Goal: Task Accomplishment & Management: Complete application form

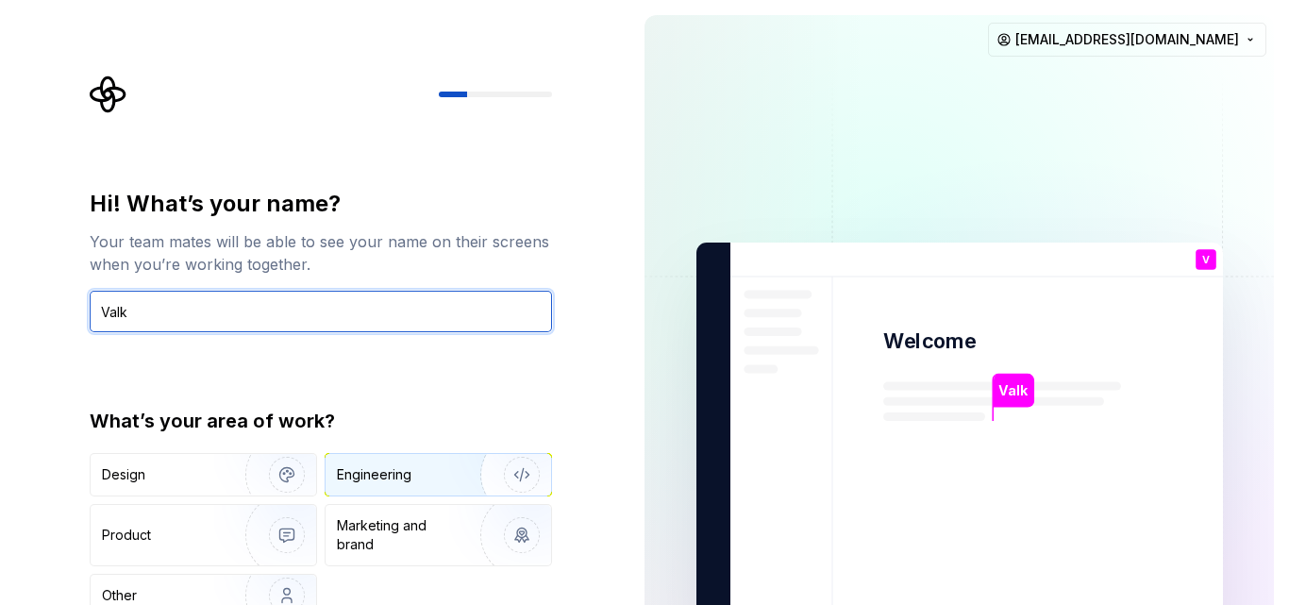
type input "Valk"
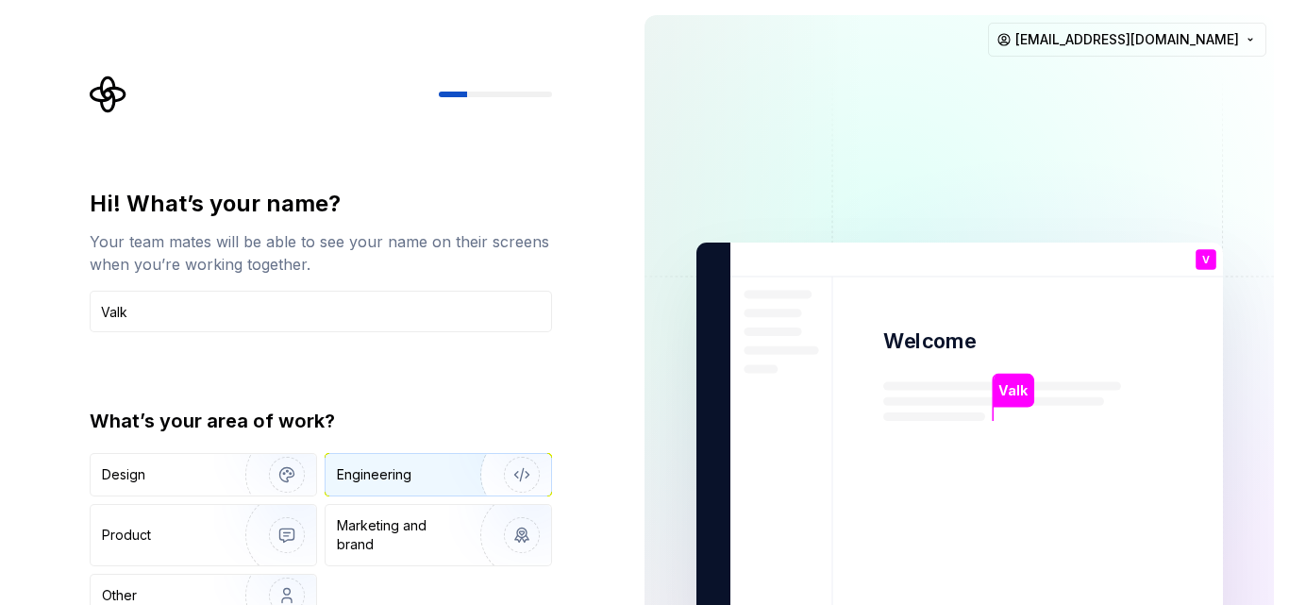
click at [381, 474] on div "Engineering" at bounding box center [374, 474] width 75 height 19
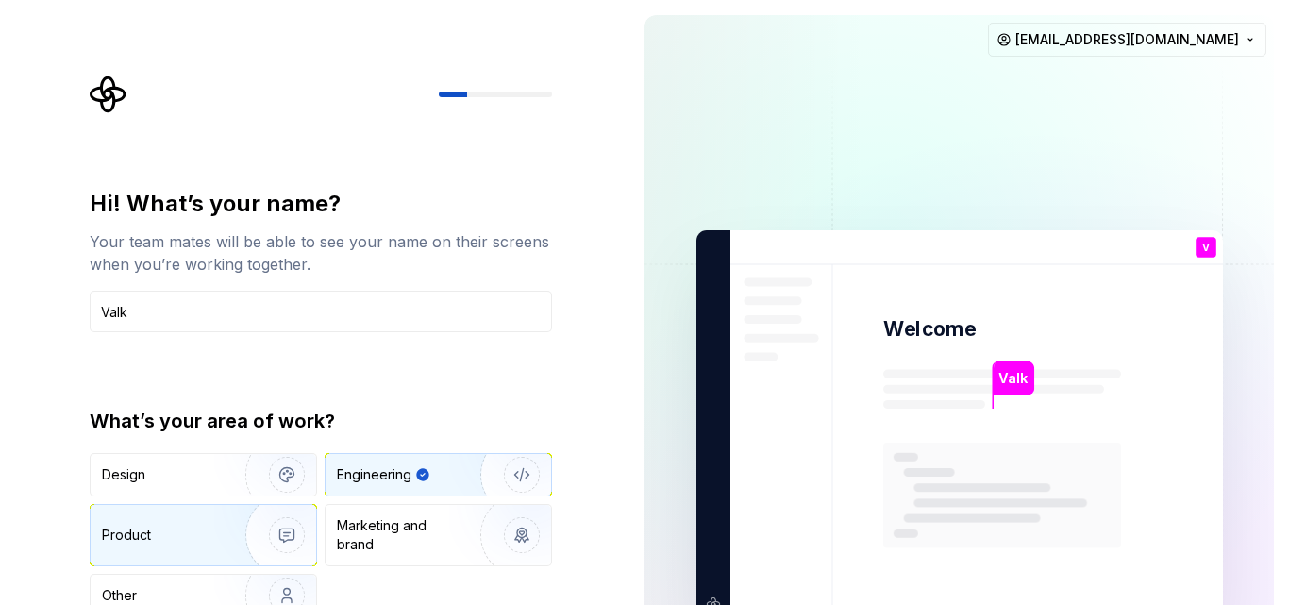
click at [233, 536] on img "button" at bounding box center [274, 535] width 121 height 126
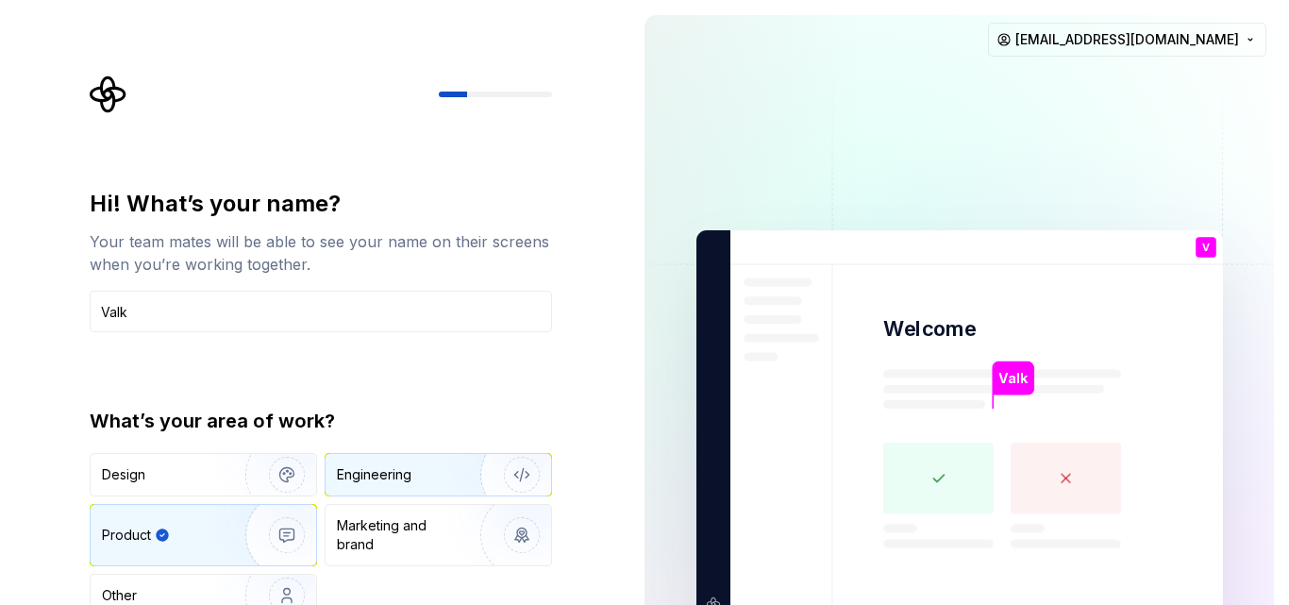
click at [429, 460] on div "Engineering" at bounding box center [439, 475] width 226 height 42
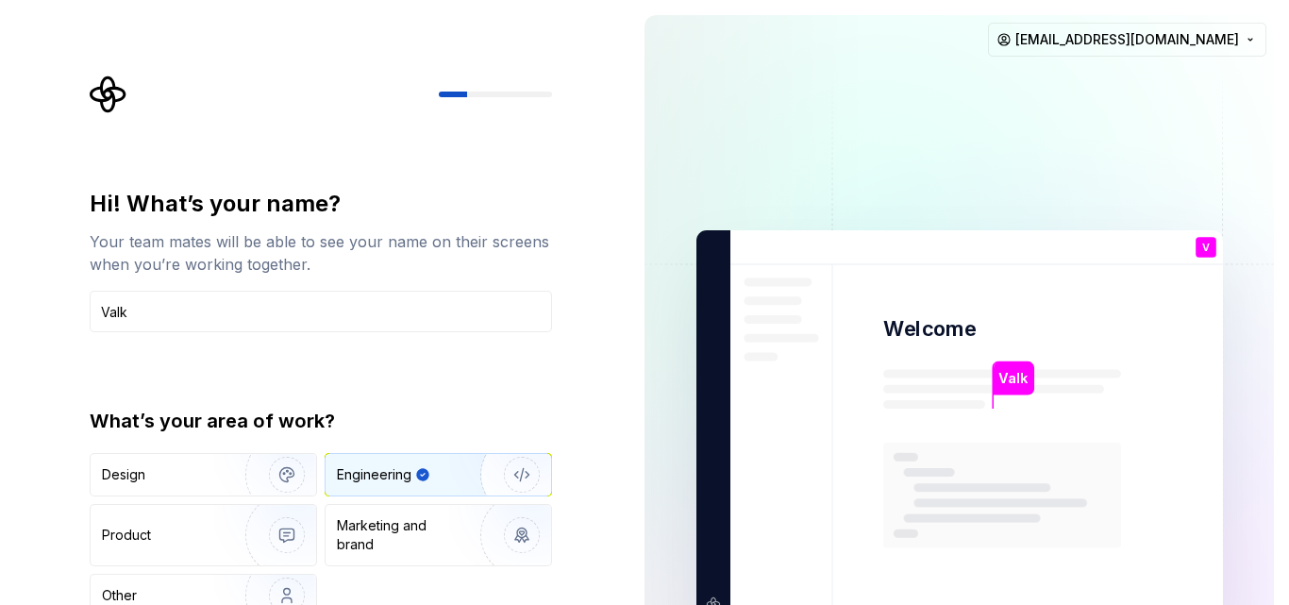
click at [1021, 381] on p "Valk" at bounding box center [1012, 378] width 29 height 21
drag, startPoint x: 488, startPoint y: 87, endPoint x: 301, endPoint y: 60, distance: 188.7
click at [307, 60] on div "Hi! What’s your name? Your team mates will be able to see your name on their sc…" at bounding box center [314, 425] width 629 height 851
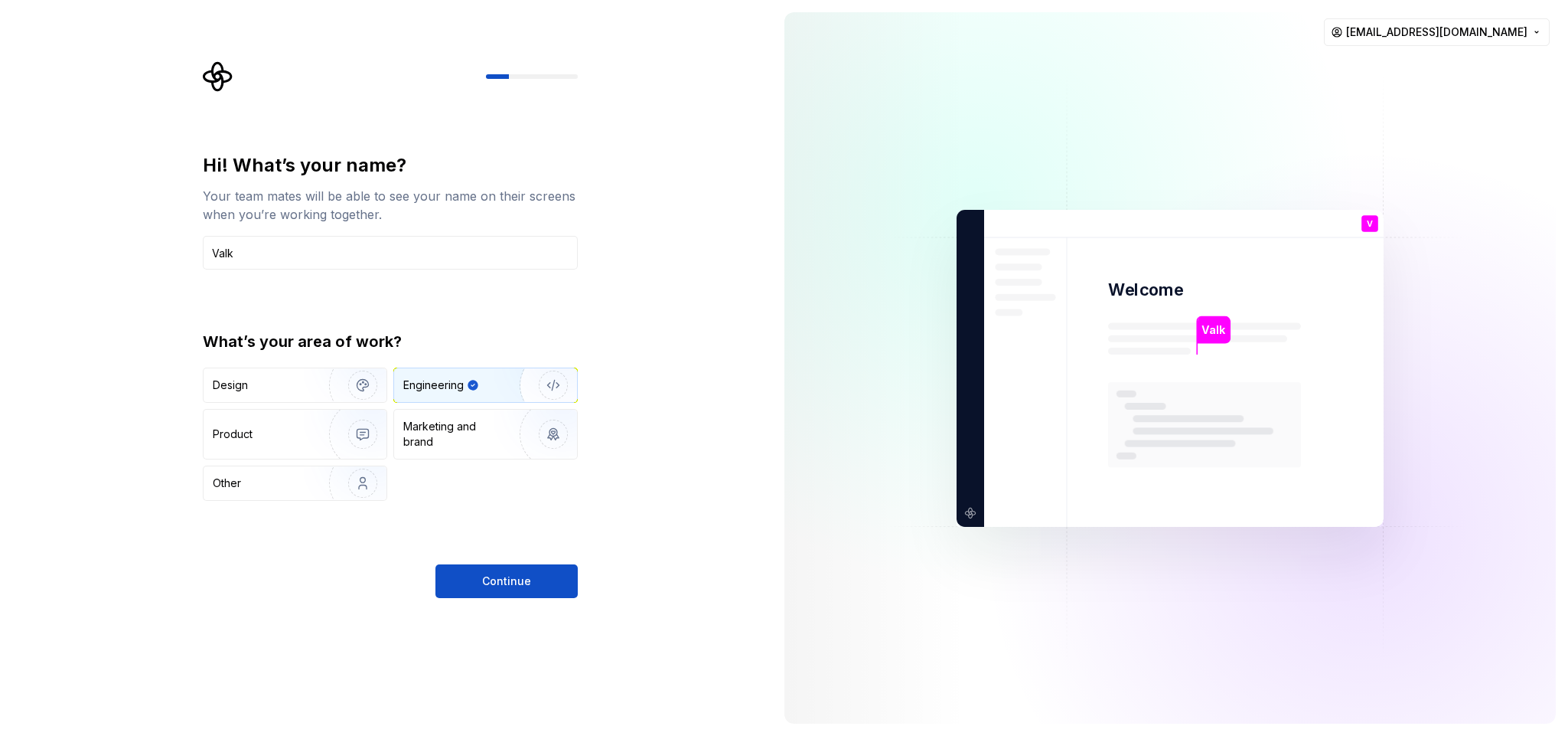
click at [522, 490] on div "Hi! What’s your name? Your team mates will be able to see your name on their sc…" at bounding box center [386, 368] width 772 height 736
click at [500, 490] on span "Continue" at bounding box center [506, 581] width 49 height 15
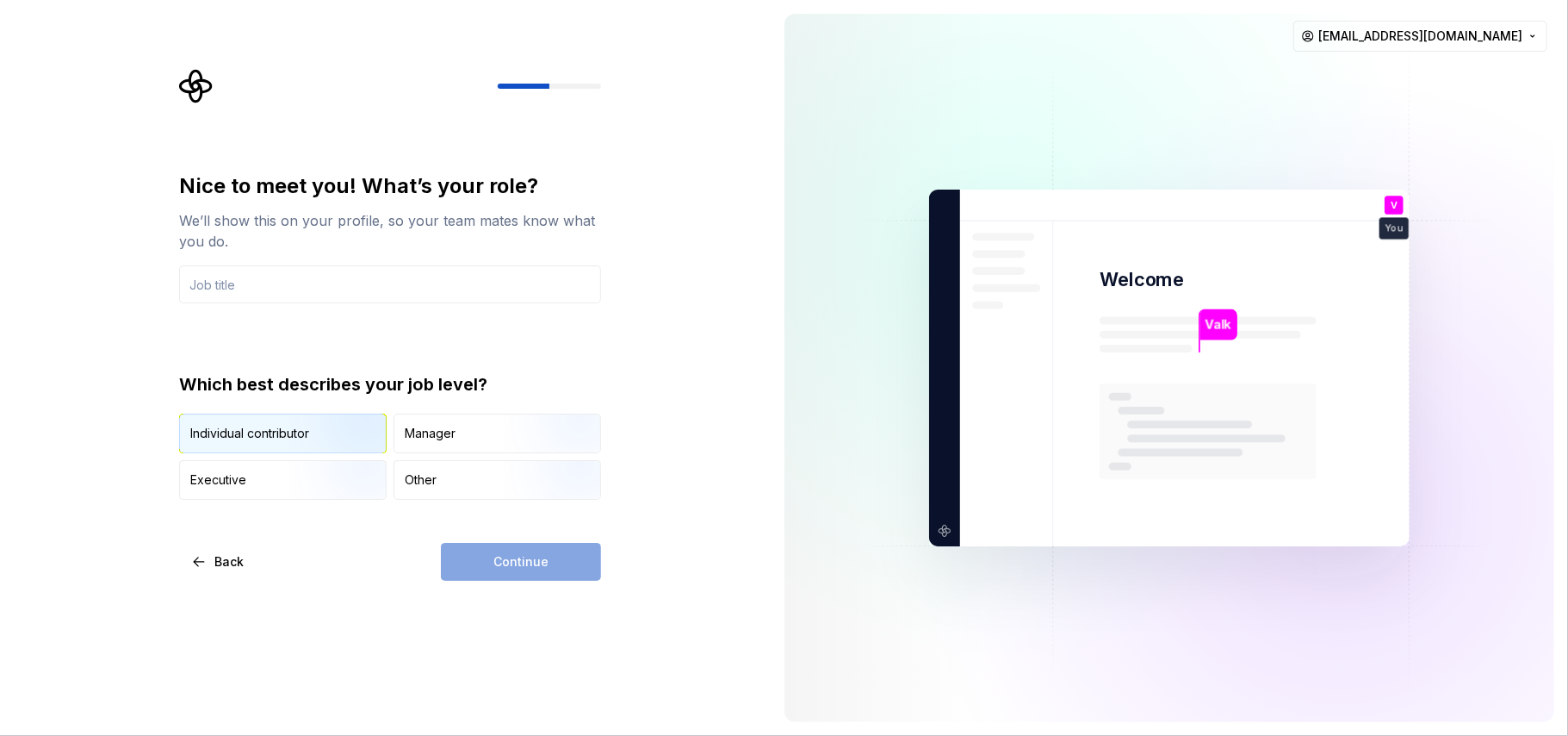
click at [318, 429] on img "button" at bounding box center [344, 455] width 110 height 115
click at [566, 552] on div "Continue" at bounding box center [521, 562] width 161 height 38
click at [266, 282] on input "text" at bounding box center [390, 285] width 422 height 38
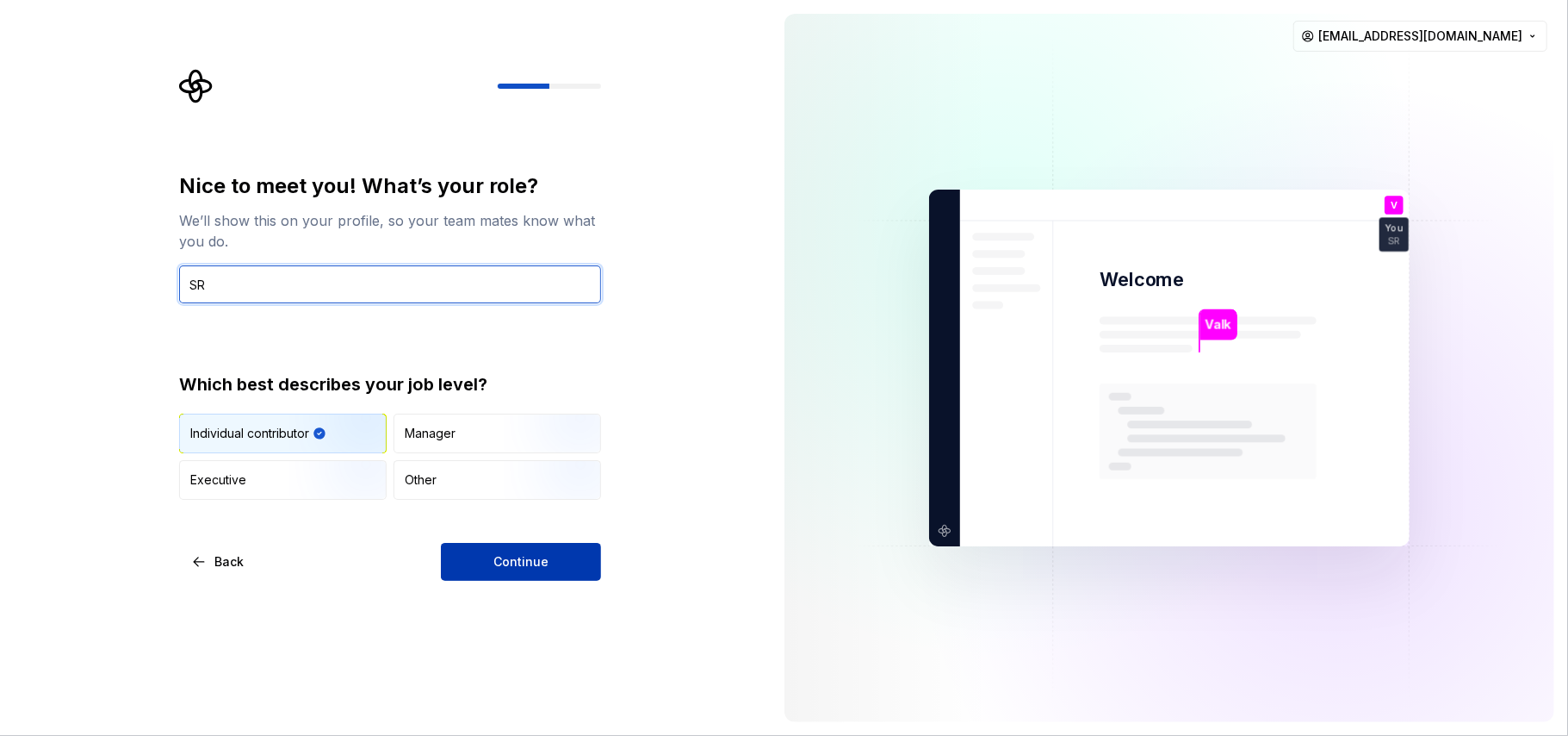
type input "SR"
click at [496, 548] on button "Continue" at bounding box center [521, 562] width 161 height 38
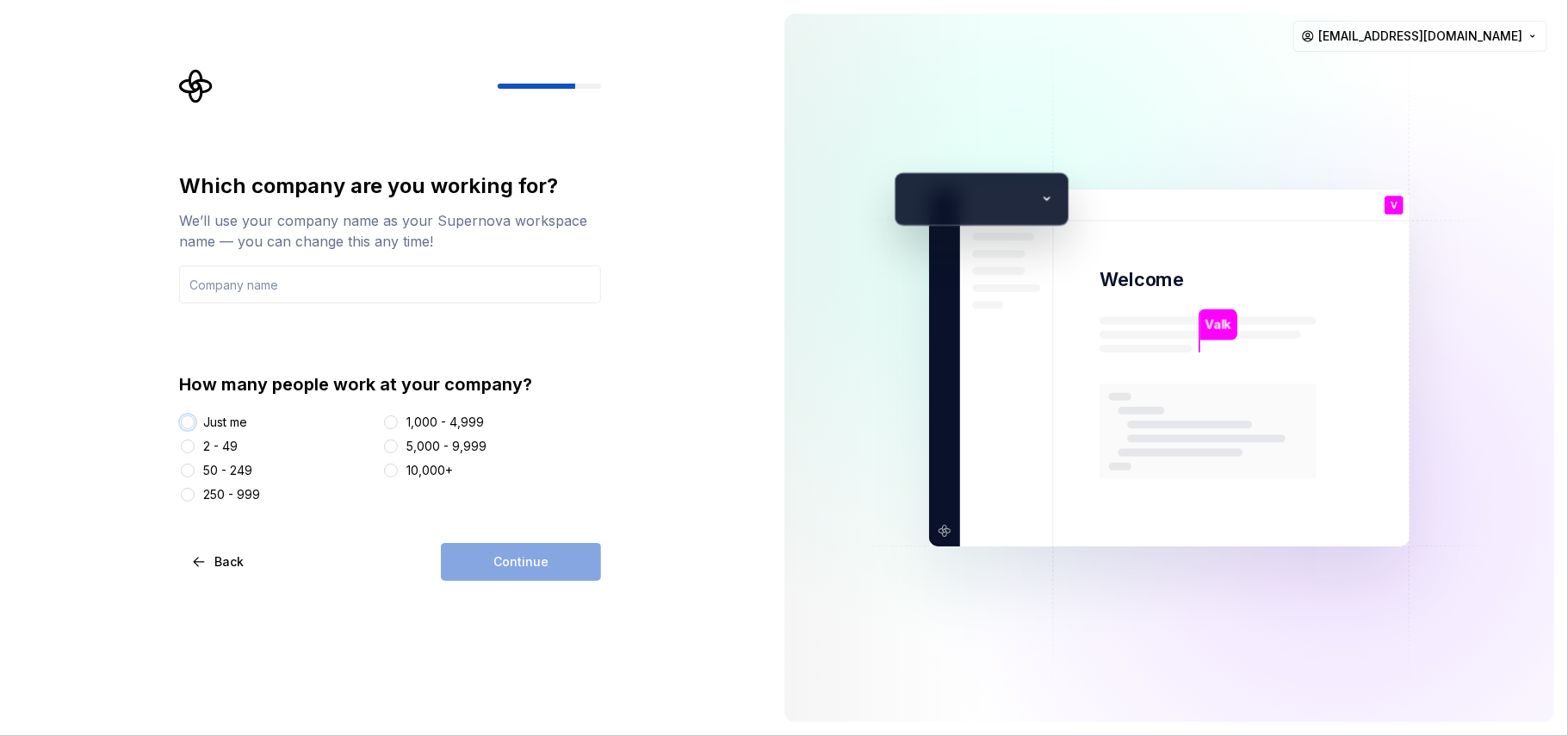
click at [193, 418] on button "Just me" at bounding box center [187, 422] width 14 height 14
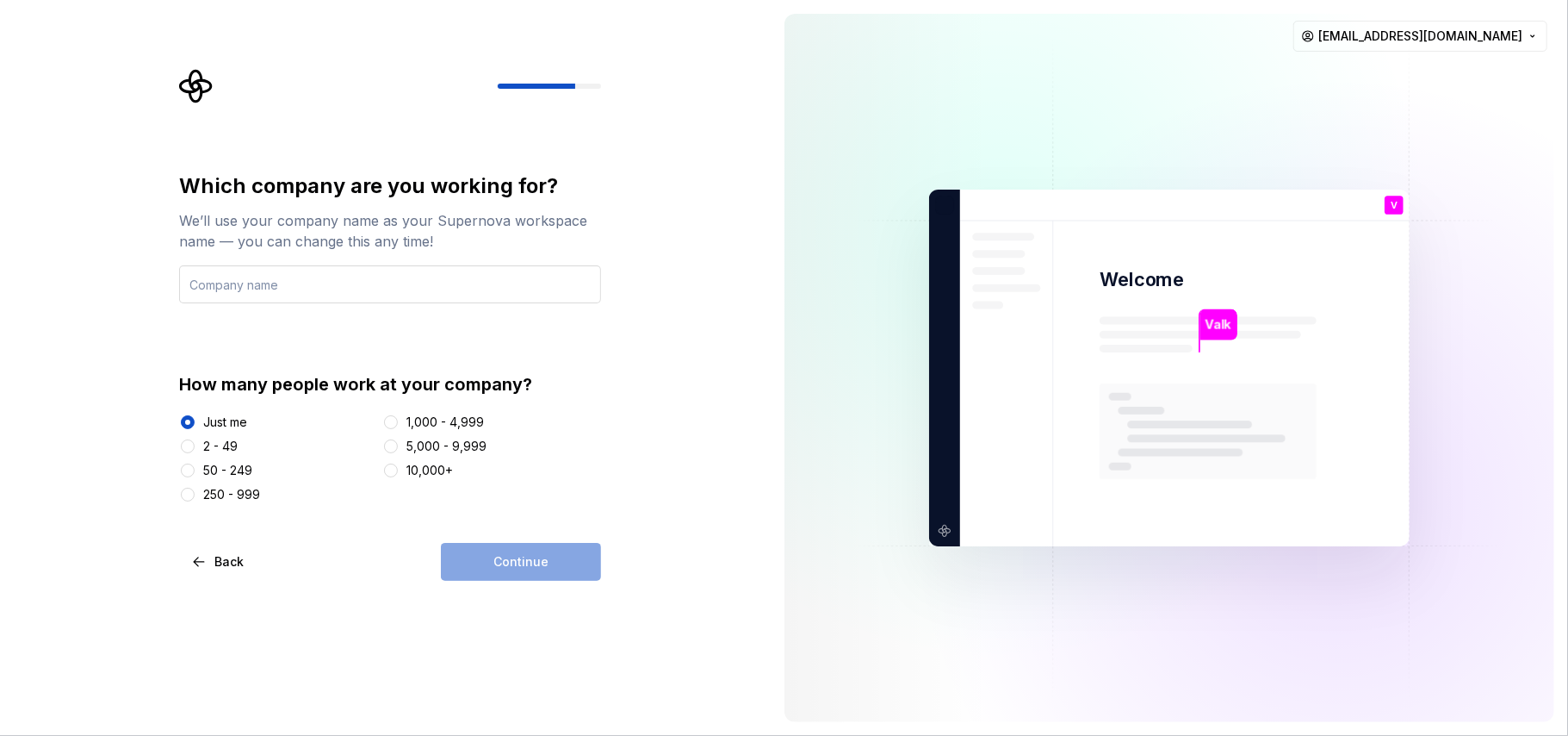
click at [255, 287] on input "text" at bounding box center [390, 285] width 422 height 38
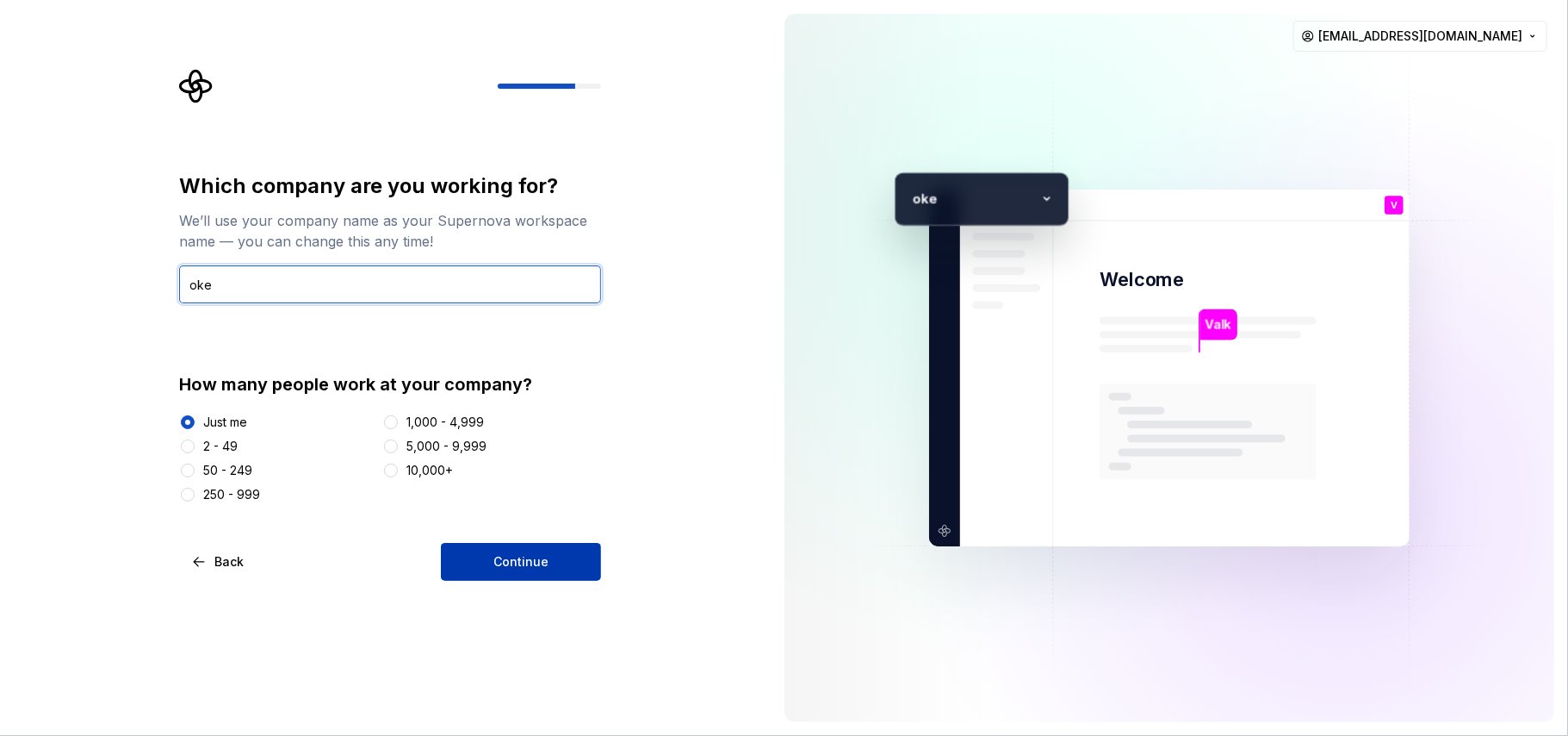
type input "oke"
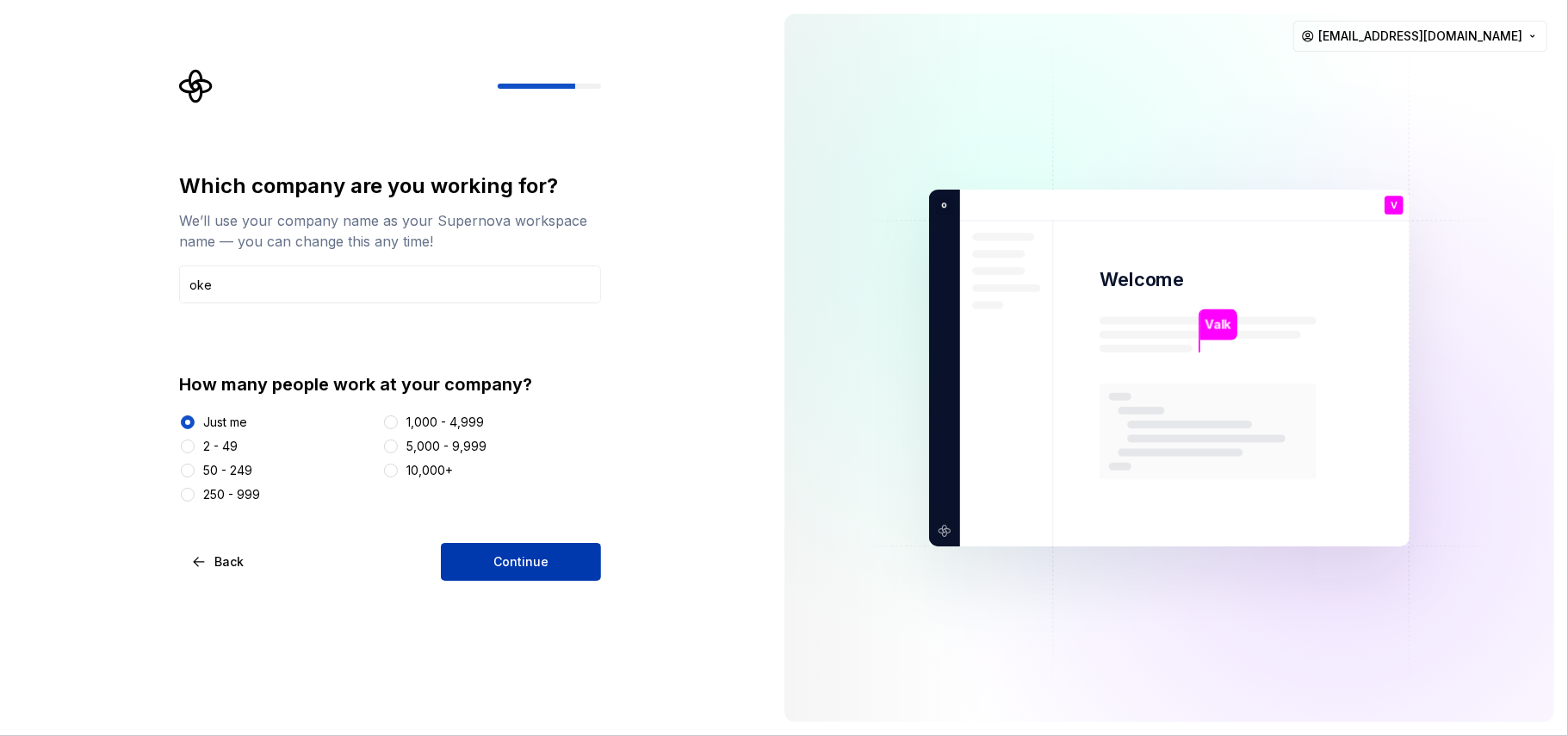
click at [561, 552] on button "Continue" at bounding box center [521, 562] width 161 height 38
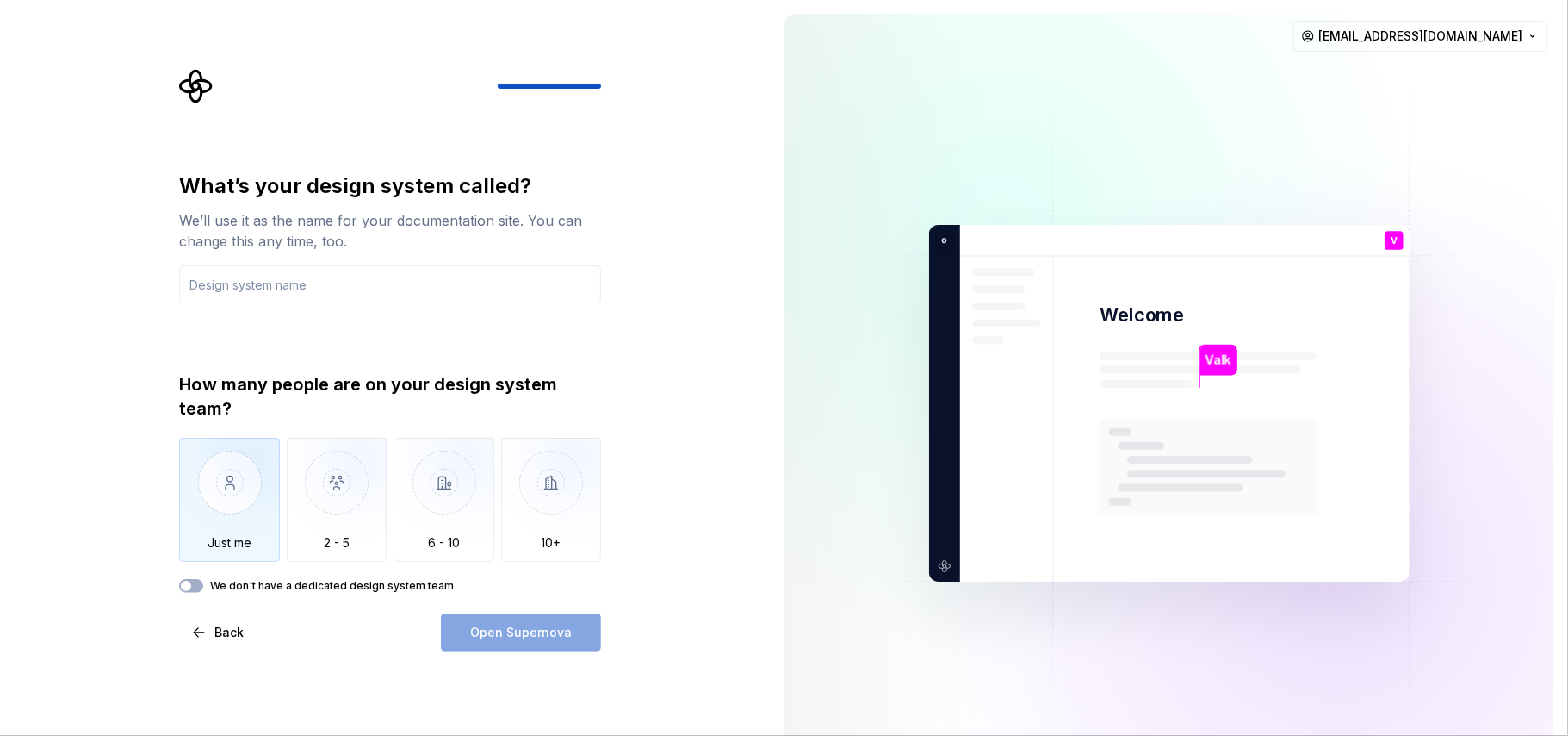
click at [270, 489] on img "button" at bounding box center [229, 495] width 100 height 115
click at [363, 293] on input "text" at bounding box center [390, 285] width 422 height 38
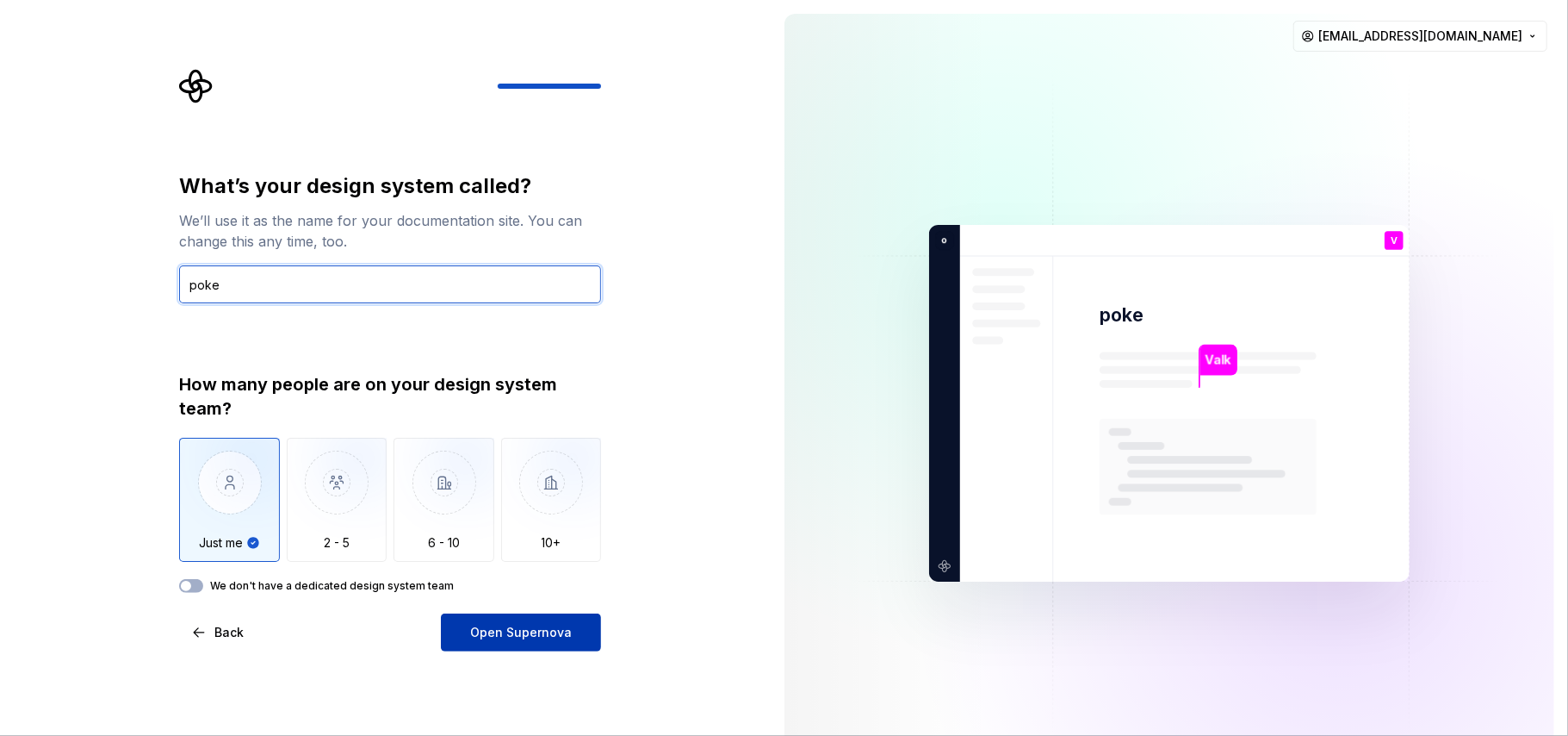
type input "poke"
click at [508, 552] on span "Open Supernova" at bounding box center [520, 632] width 101 height 17
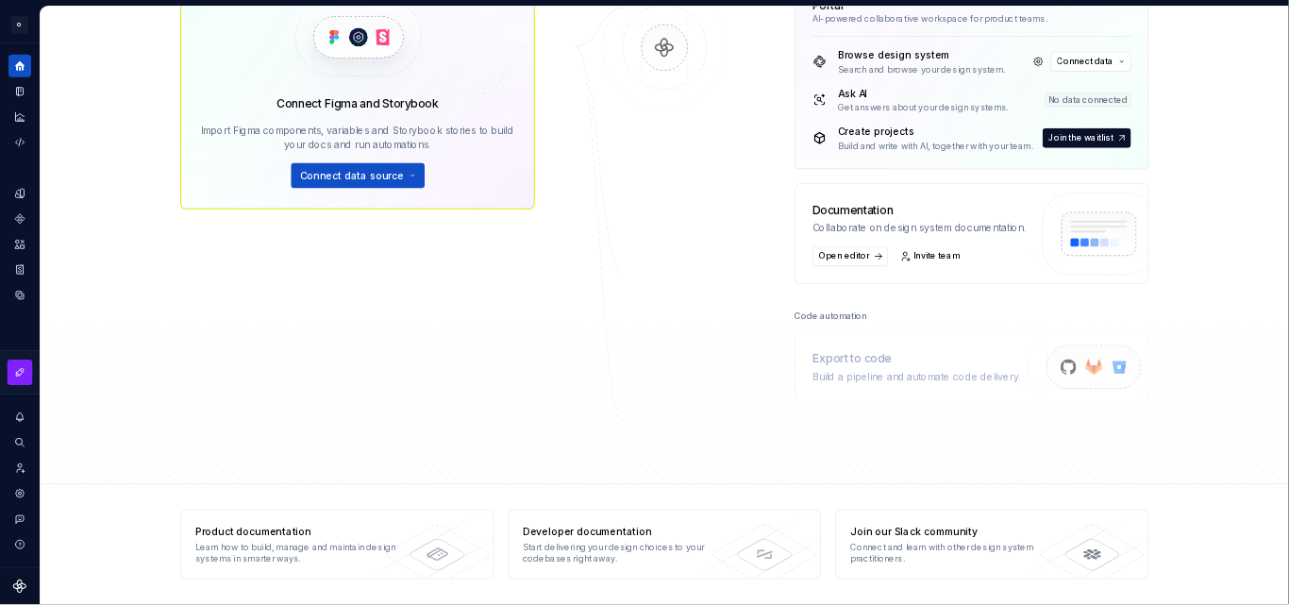
scroll to position [333, 0]
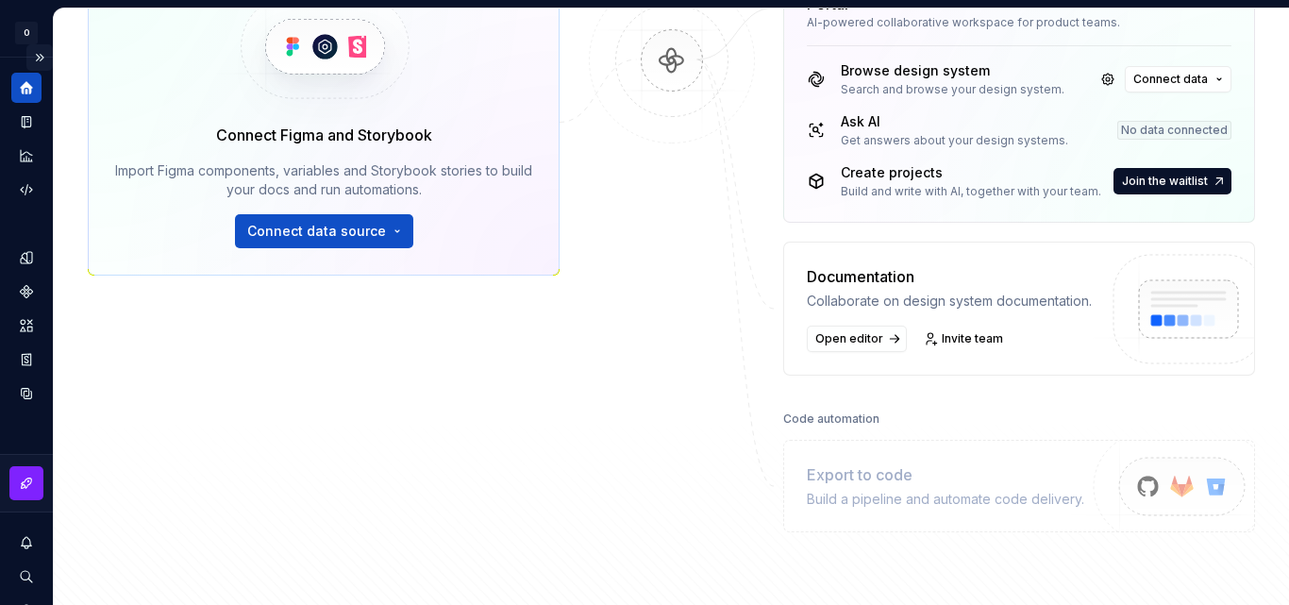
click at [30, 53] on button "Expand sidebar" at bounding box center [39, 57] width 26 height 26
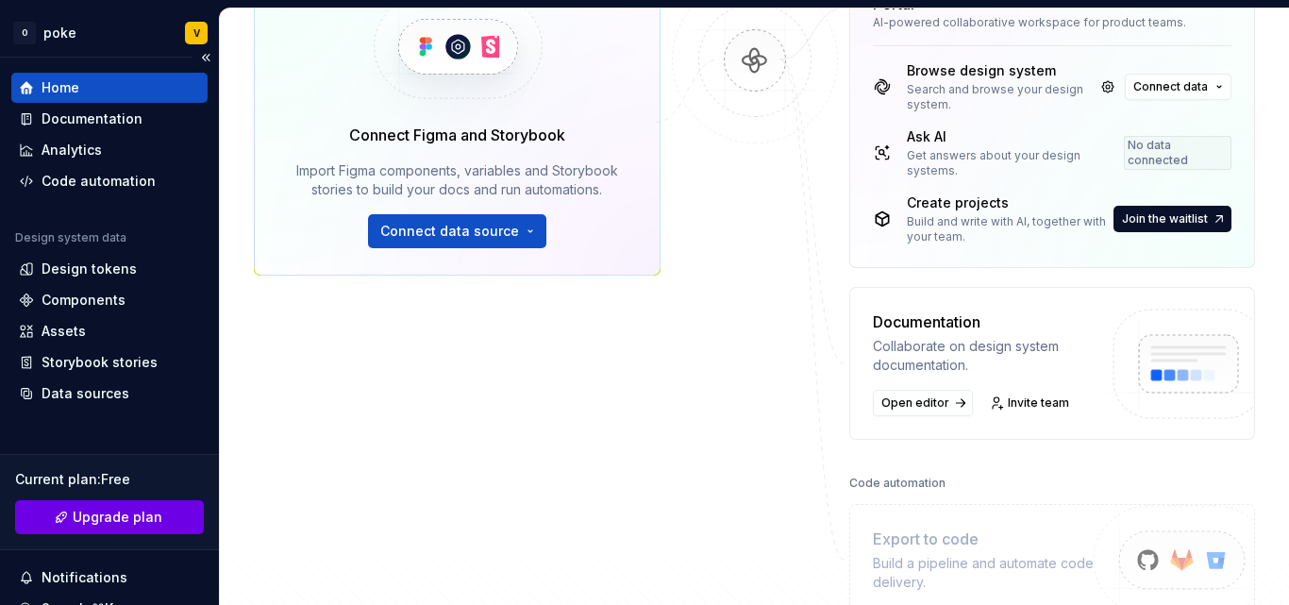
click at [102, 522] on span "Upgrade plan" at bounding box center [118, 517] width 90 height 19
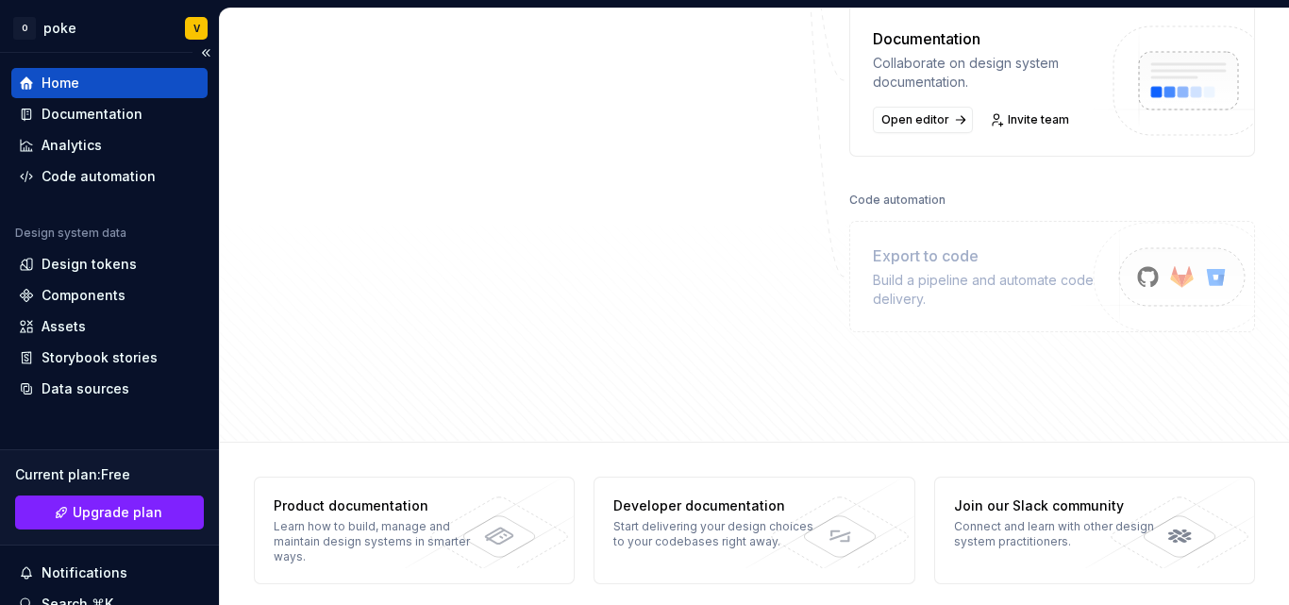
scroll to position [0, 0]
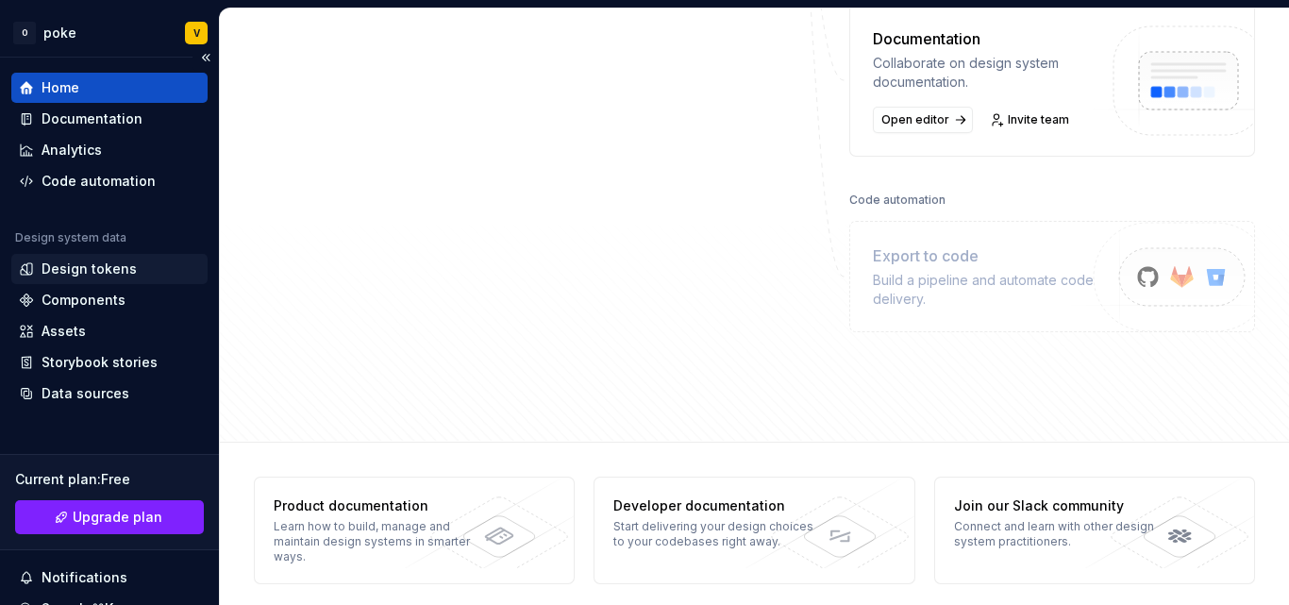
click at [123, 271] on div "Design tokens" at bounding box center [89, 268] width 95 height 19
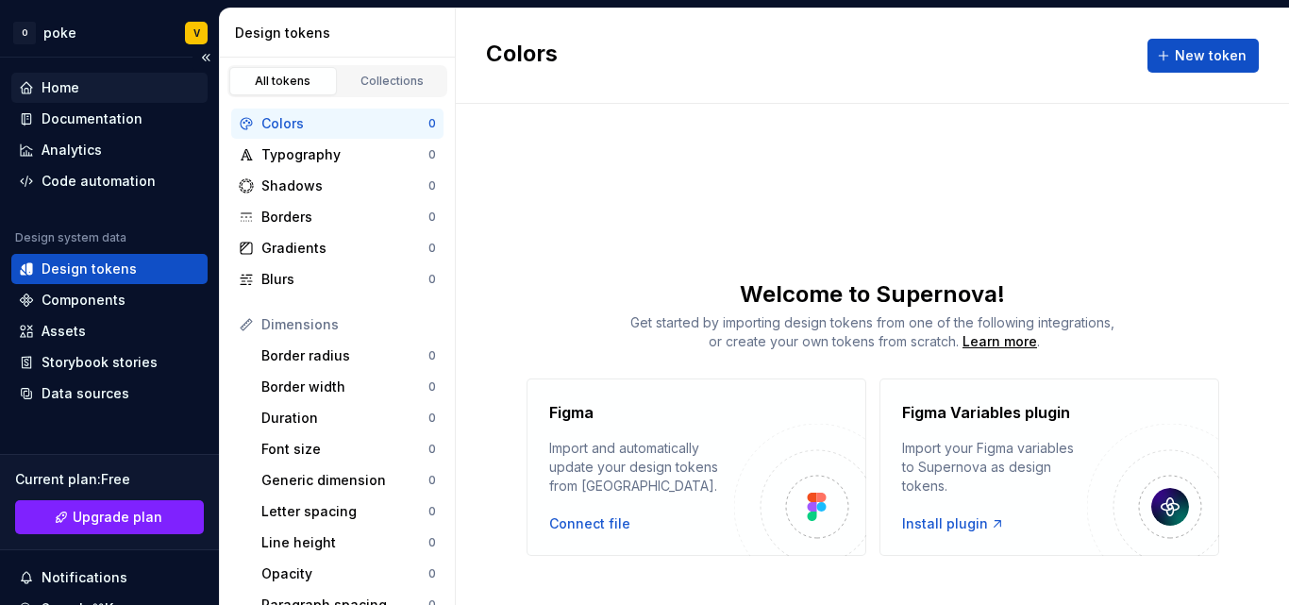
click at [102, 80] on div "Home" at bounding box center [109, 87] width 181 height 19
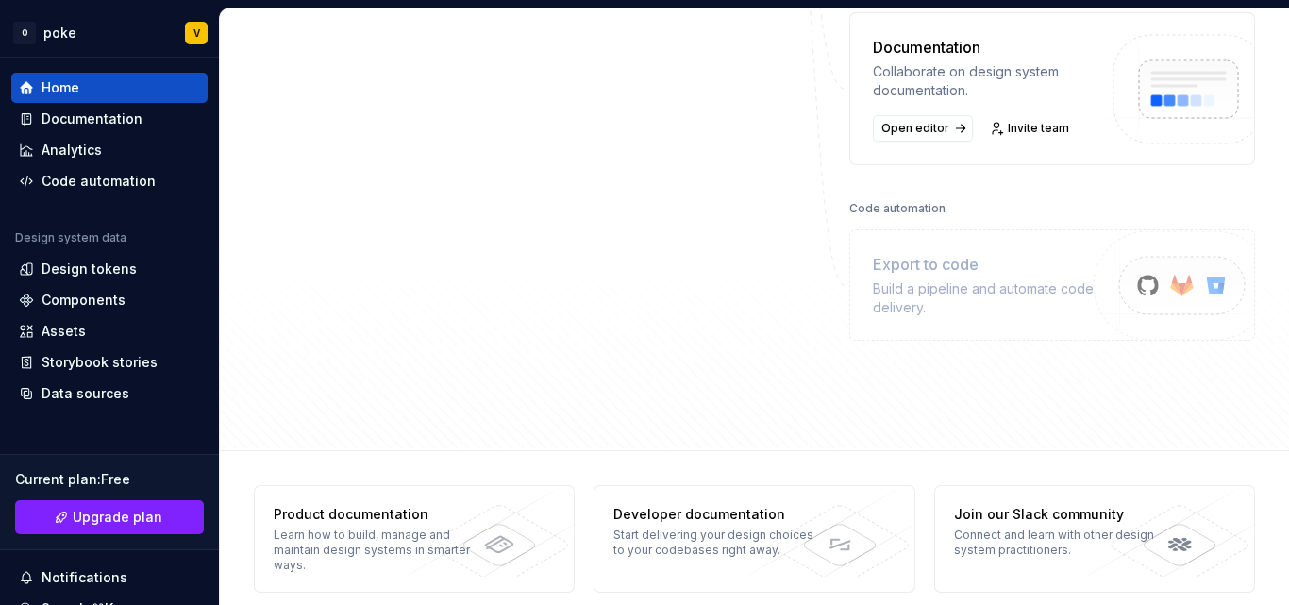
scroll to position [629, 0]
